Goal: Transaction & Acquisition: Book appointment/travel/reservation

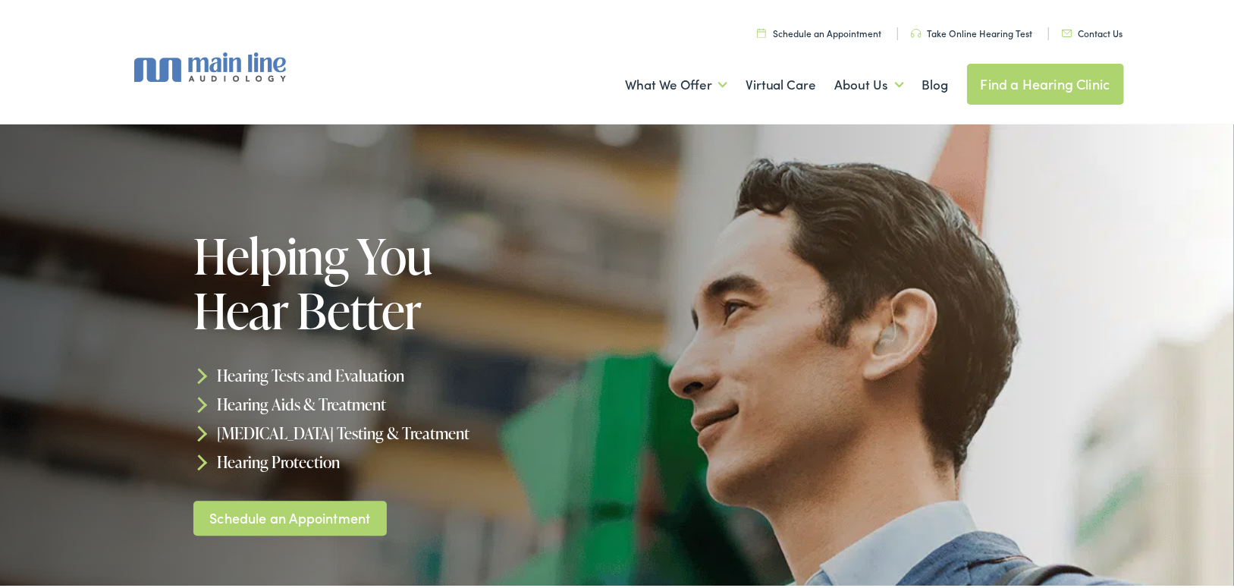
click at [816, 29] on link "Schedule an Appointment" at bounding box center [819, 30] width 125 height 13
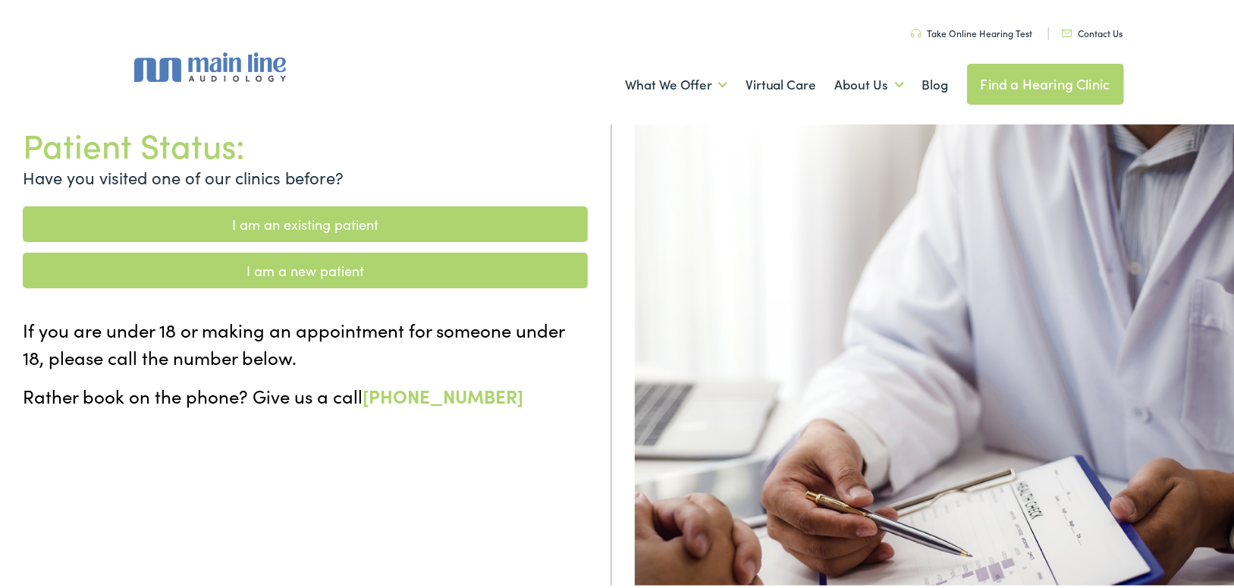
click at [416, 265] on link "I am a new patient" at bounding box center [305, 267] width 565 height 36
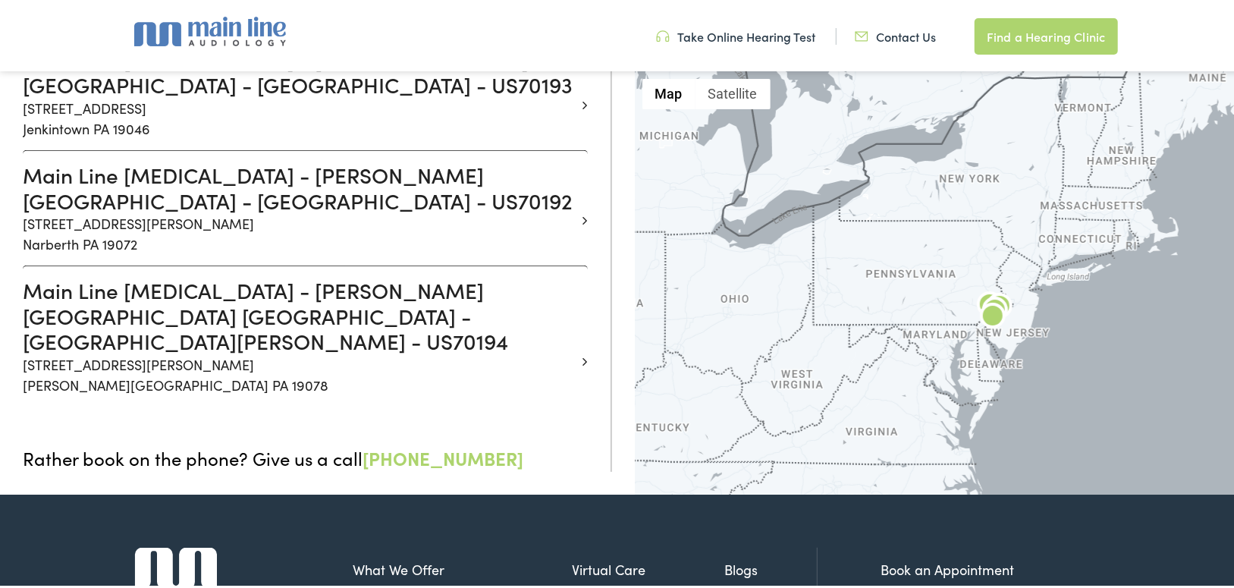
scroll to position [379, 0]
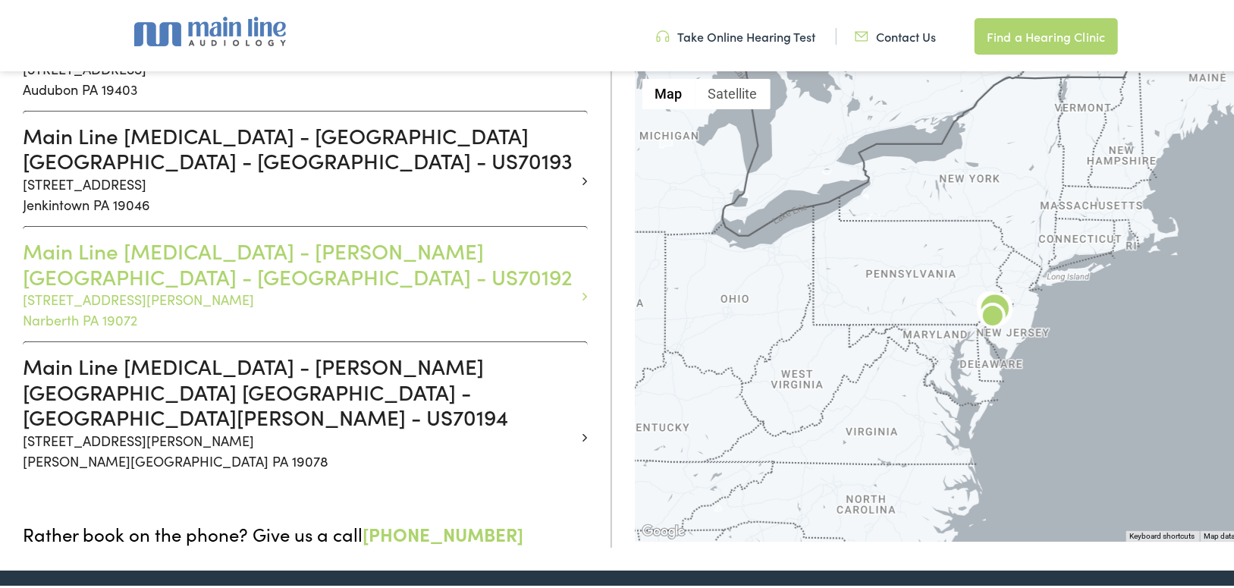
click at [299, 286] on h3 "Main Line Audiology - NARBERTH PA - MONTGOMERY - US70192" at bounding box center [299, 260] width 553 height 51
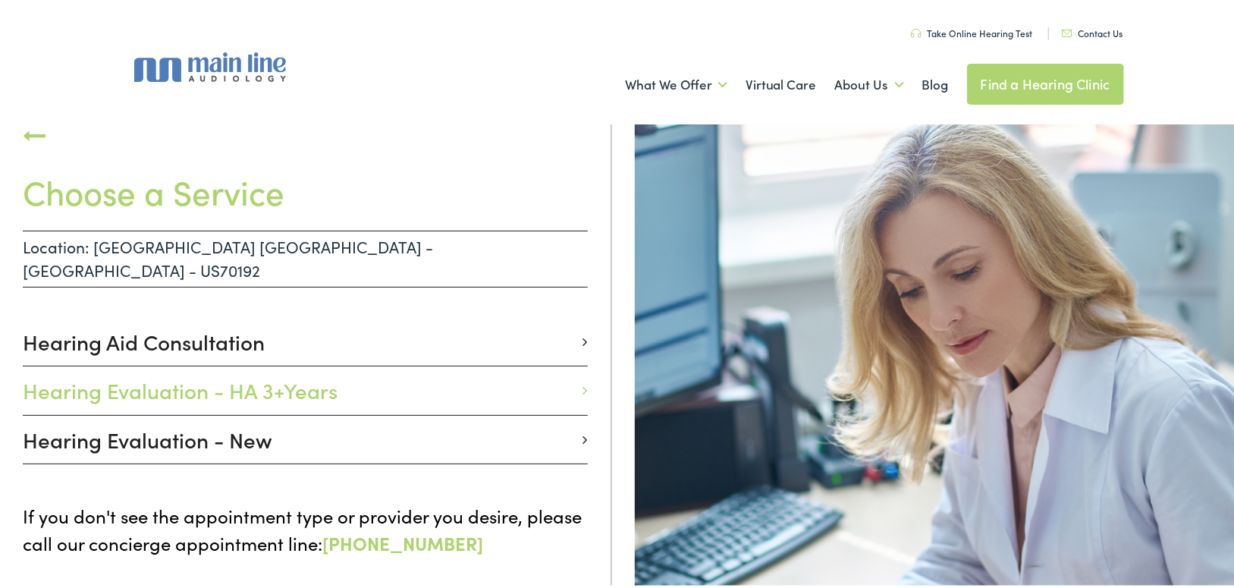
click at [547, 377] on h3 "Hearing Evaluation - HA 3+Years" at bounding box center [299, 388] width 553 height 26
